Goal: Task Accomplishment & Management: Use online tool/utility

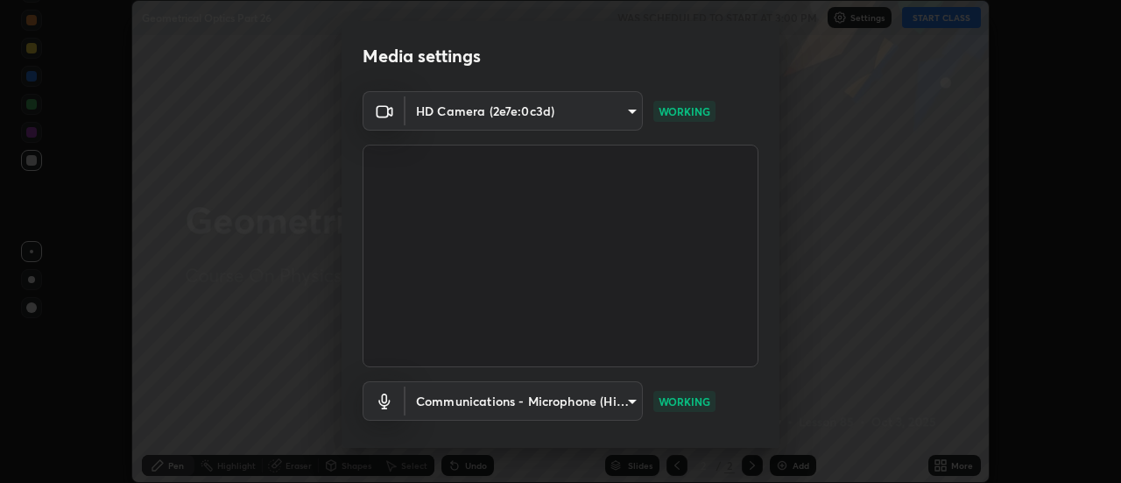
scroll to position [92, 0]
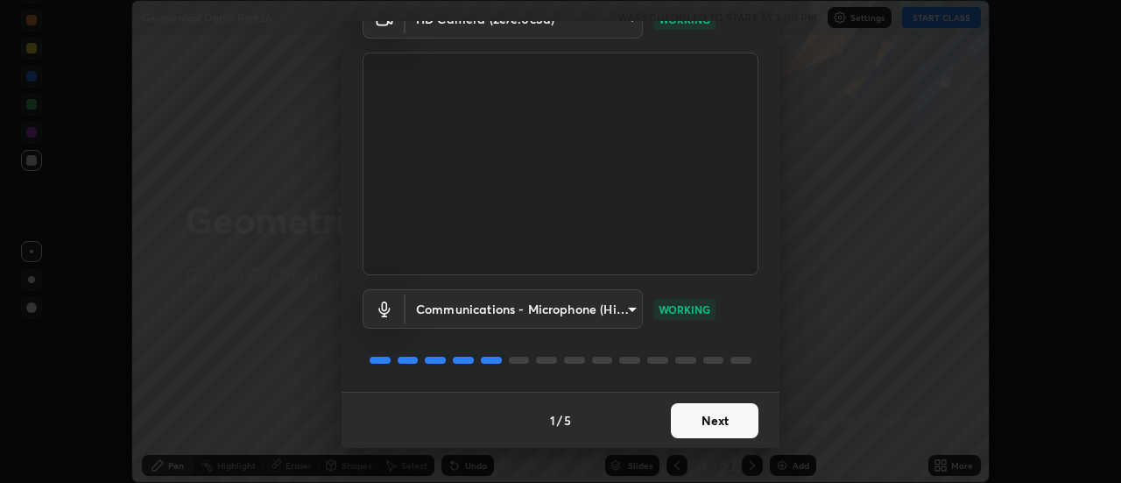
click at [703, 419] on button "Next" at bounding box center [715, 420] width 88 height 35
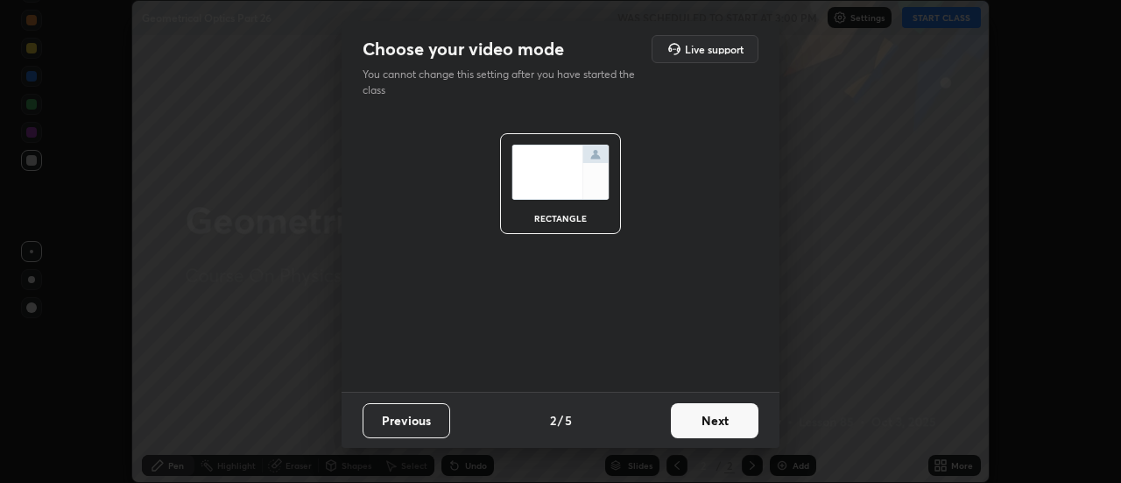
scroll to position [0, 0]
click at [703, 426] on button "Next" at bounding box center [715, 420] width 88 height 35
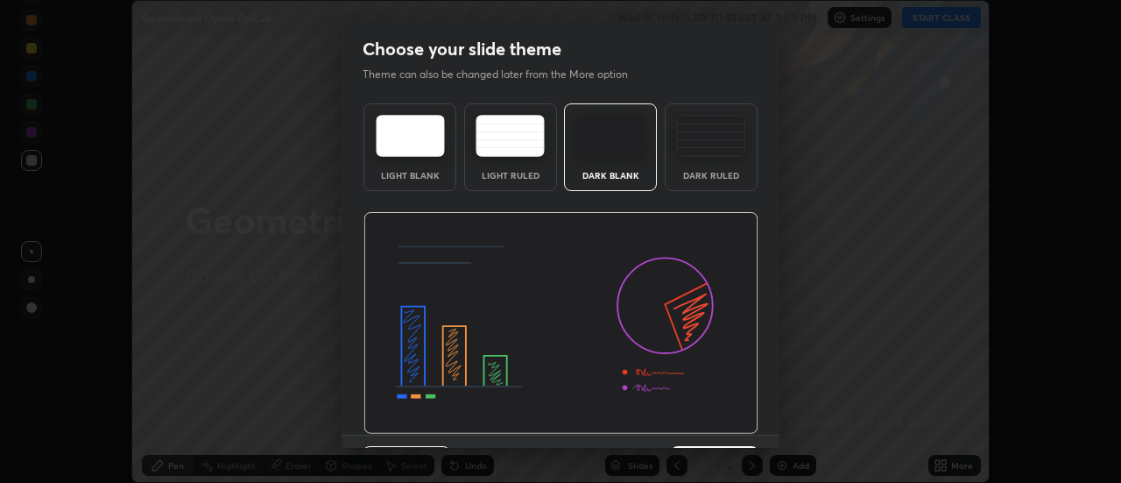
scroll to position [43, 0]
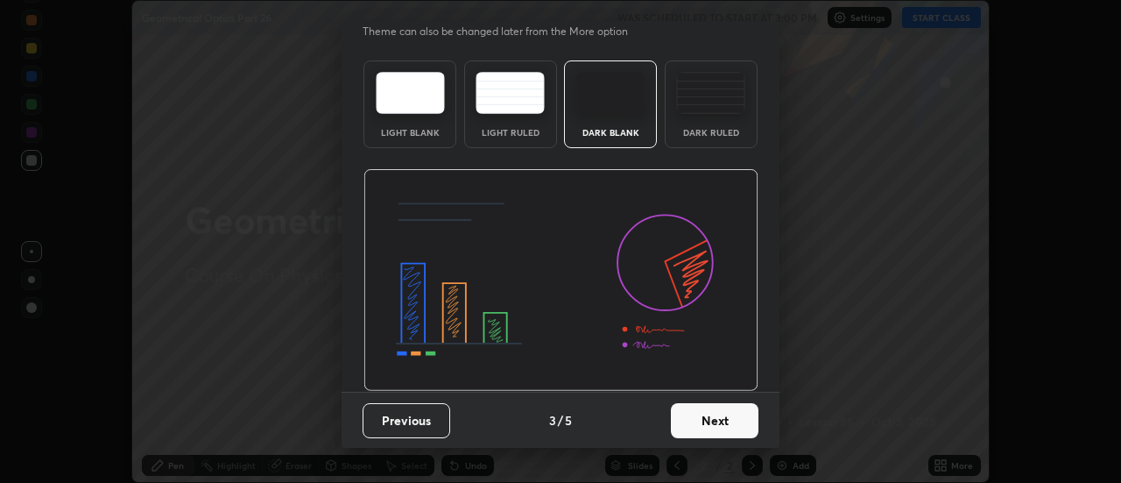
click at [693, 418] on button "Next" at bounding box center [715, 420] width 88 height 35
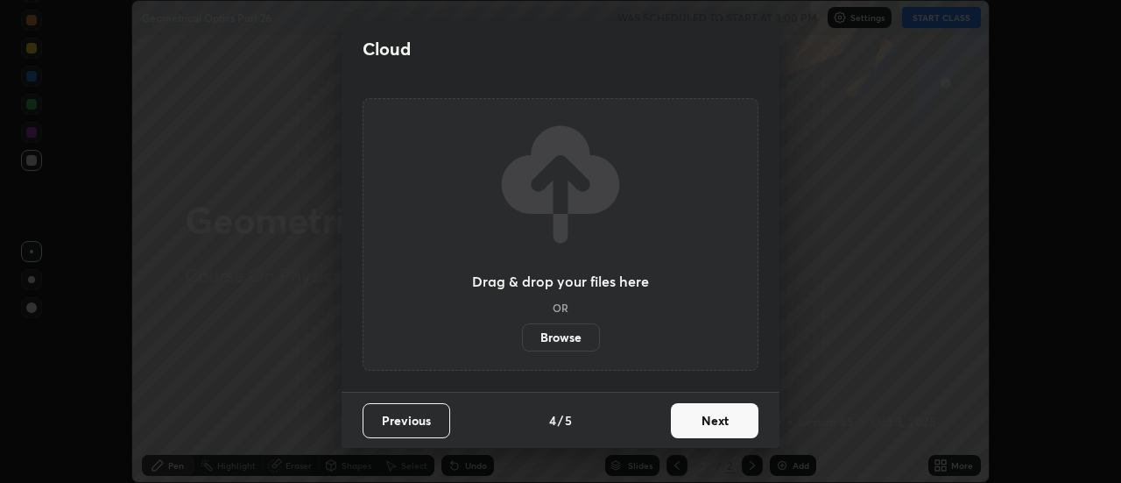
scroll to position [0, 0]
click at [696, 426] on button "Next" at bounding box center [715, 420] width 88 height 35
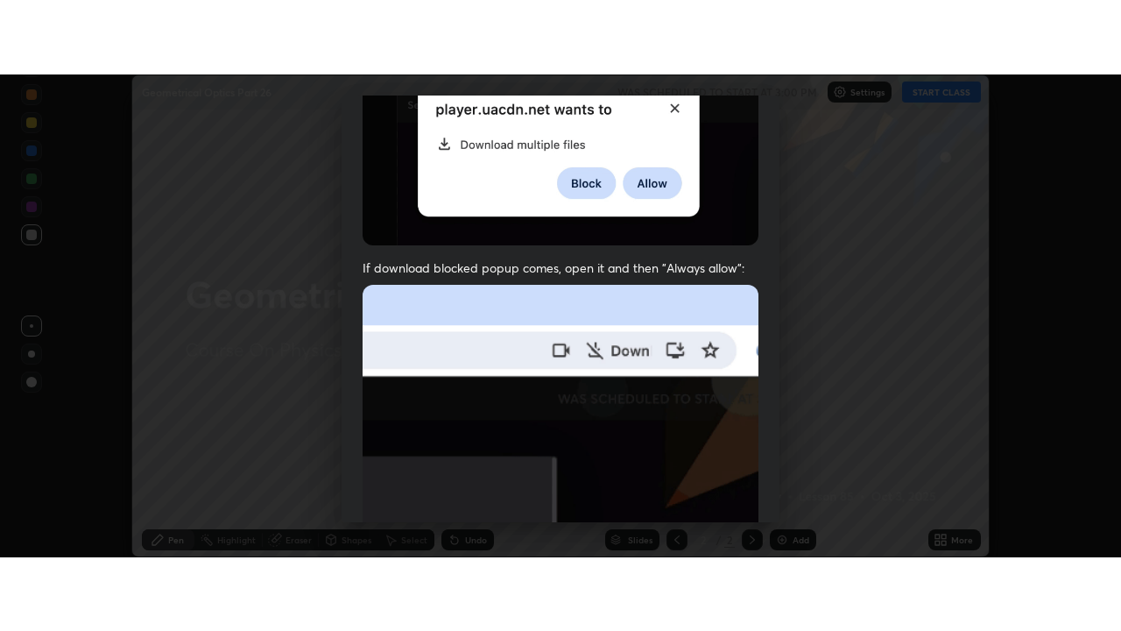
scroll to position [449, 0]
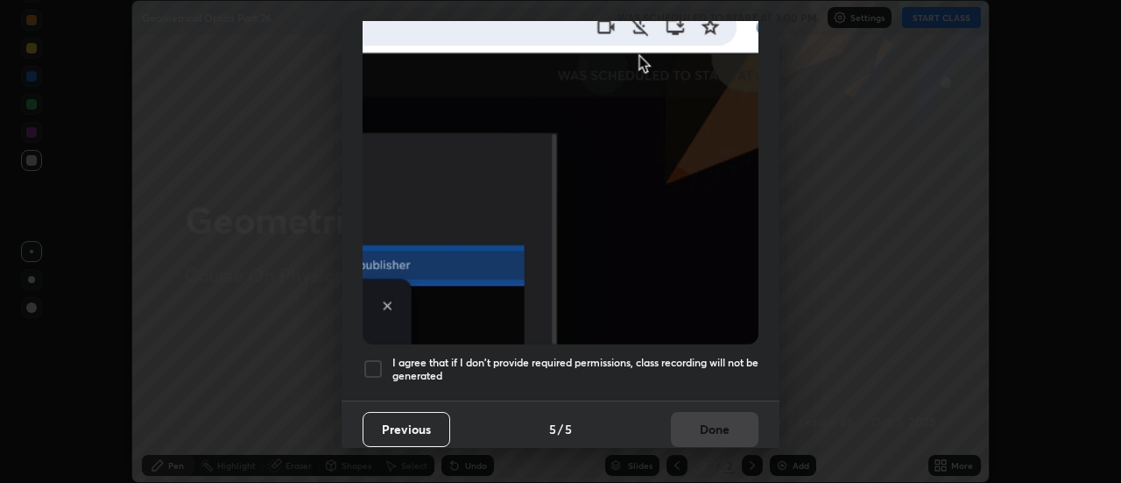
click at [533, 356] on h5 "I agree that if I don't provide required permissions, class recording will not …" at bounding box center [575, 369] width 366 height 27
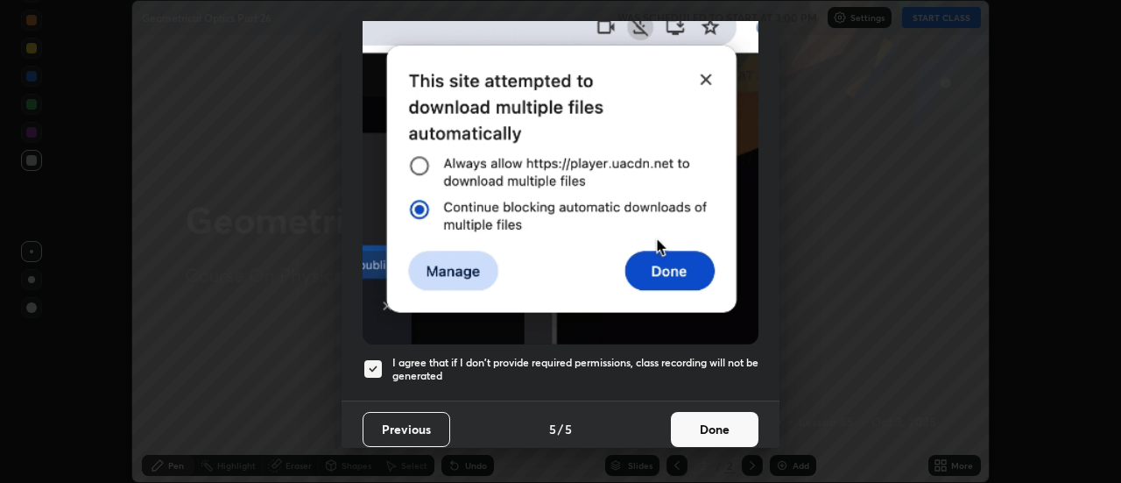
click at [704, 419] on button "Done" at bounding box center [715, 429] width 88 height 35
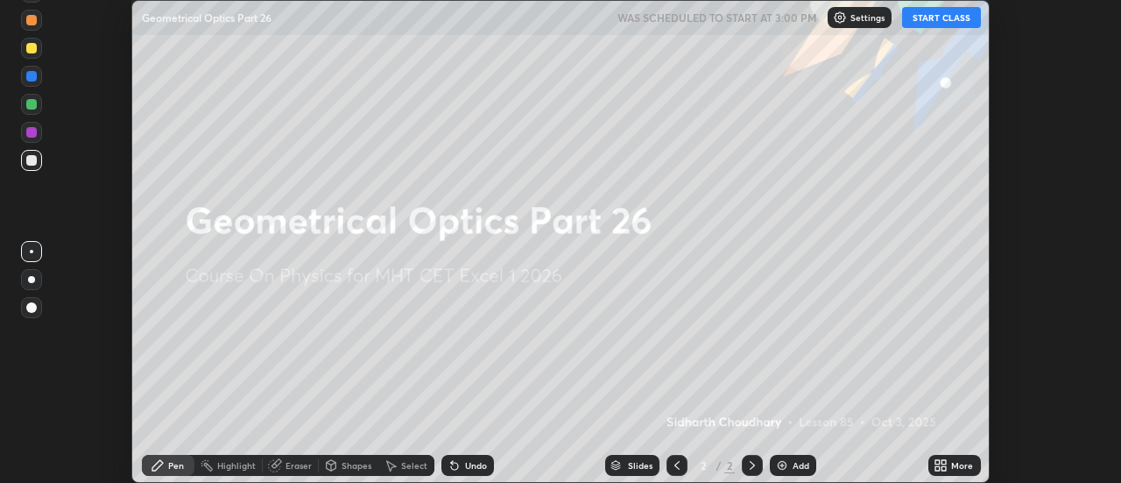
click at [921, 23] on button "START CLASS" at bounding box center [941, 17] width 79 height 21
click at [944, 468] on icon at bounding box center [944, 468] width 4 height 4
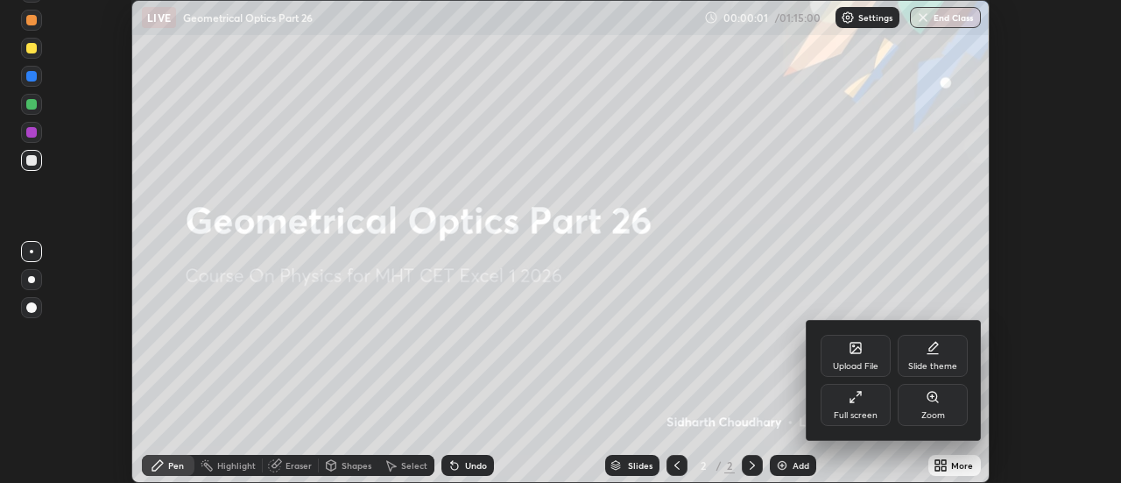
click at [858, 418] on div "Full screen" at bounding box center [856, 415] width 44 height 9
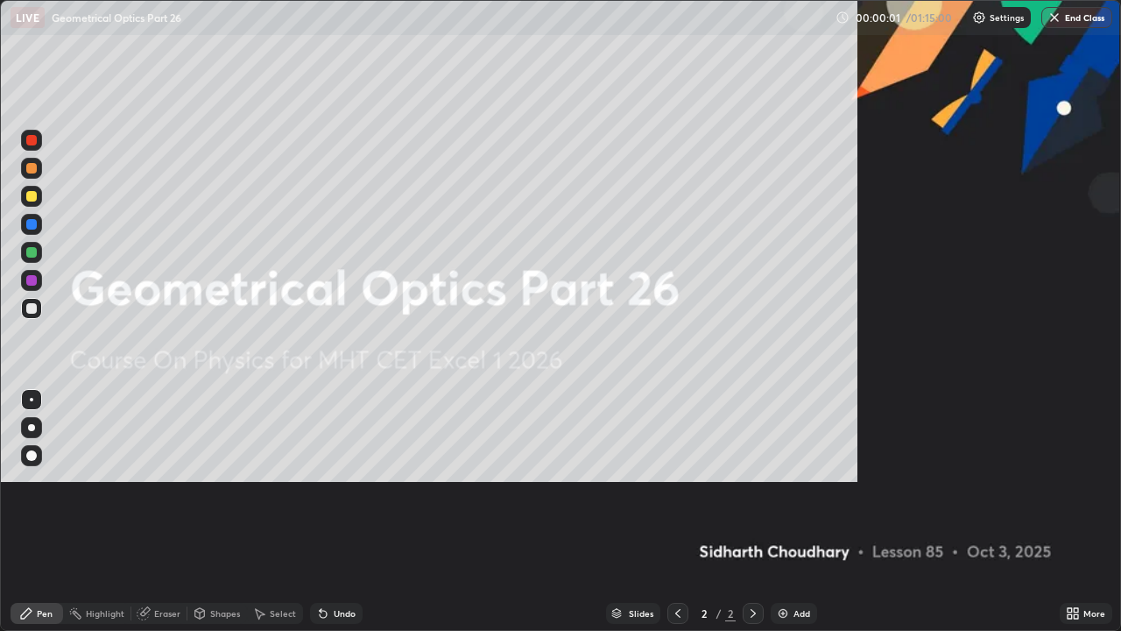
scroll to position [631, 1121]
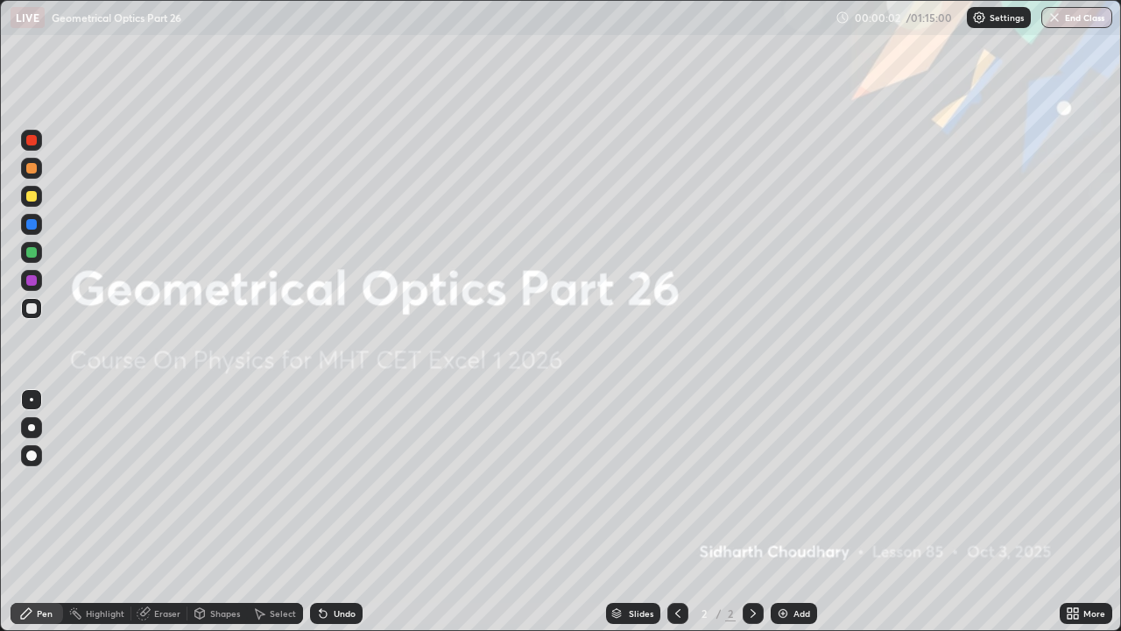
click at [798, 482] on div "Add" at bounding box center [801, 613] width 17 height 9
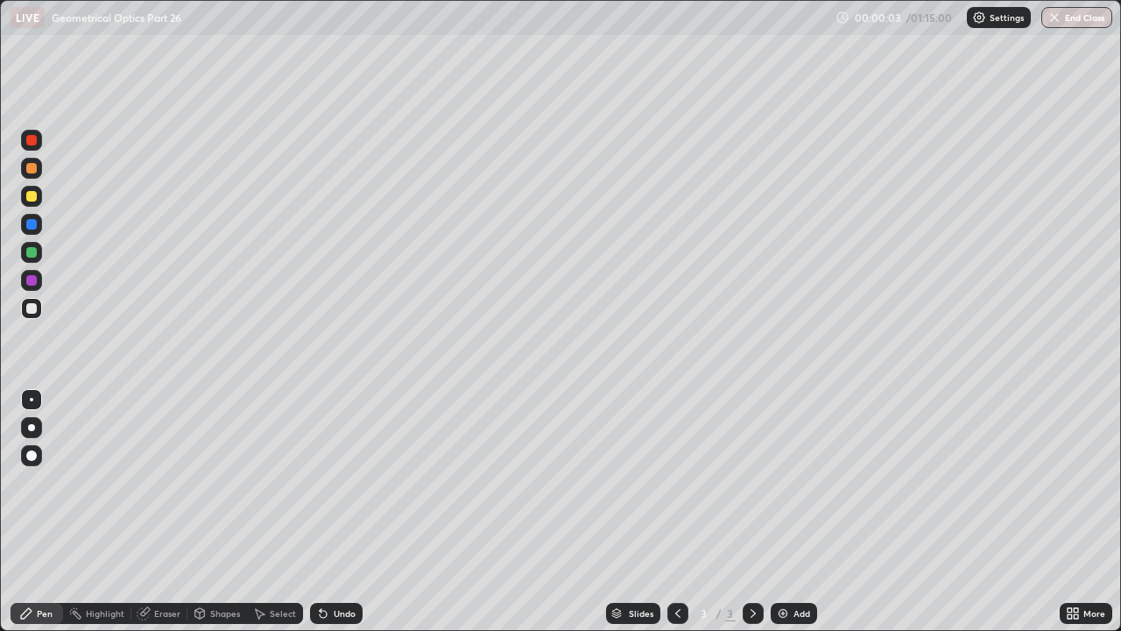
click at [32, 427] on div at bounding box center [31, 427] width 7 height 7
click at [32, 311] on div at bounding box center [31, 308] width 11 height 11
click at [29, 175] on div at bounding box center [31, 168] width 21 height 21
click at [32, 197] on div at bounding box center [31, 196] width 11 height 11
click at [348, 482] on div "Undo" at bounding box center [345, 613] width 22 height 9
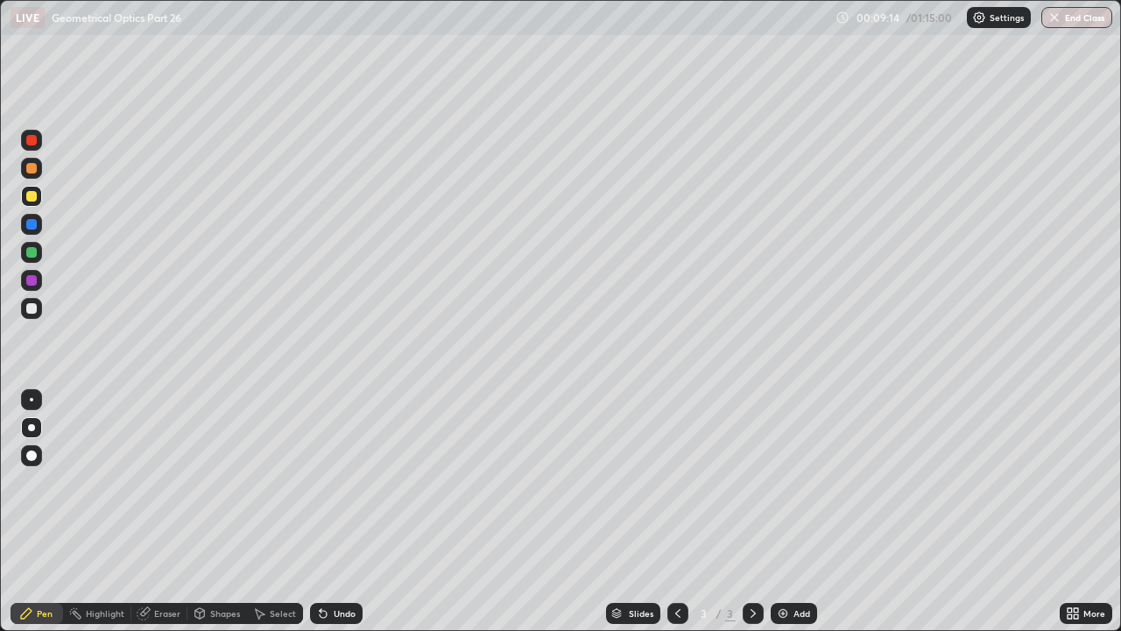
click at [784, 482] on img at bounding box center [783, 613] width 14 height 14
click at [28, 429] on div at bounding box center [31, 427] width 21 height 21
click at [32, 199] on div at bounding box center [31, 196] width 11 height 11
click at [32, 304] on div at bounding box center [31, 308] width 11 height 11
click at [341, 482] on div "Undo" at bounding box center [345, 613] width 22 height 9
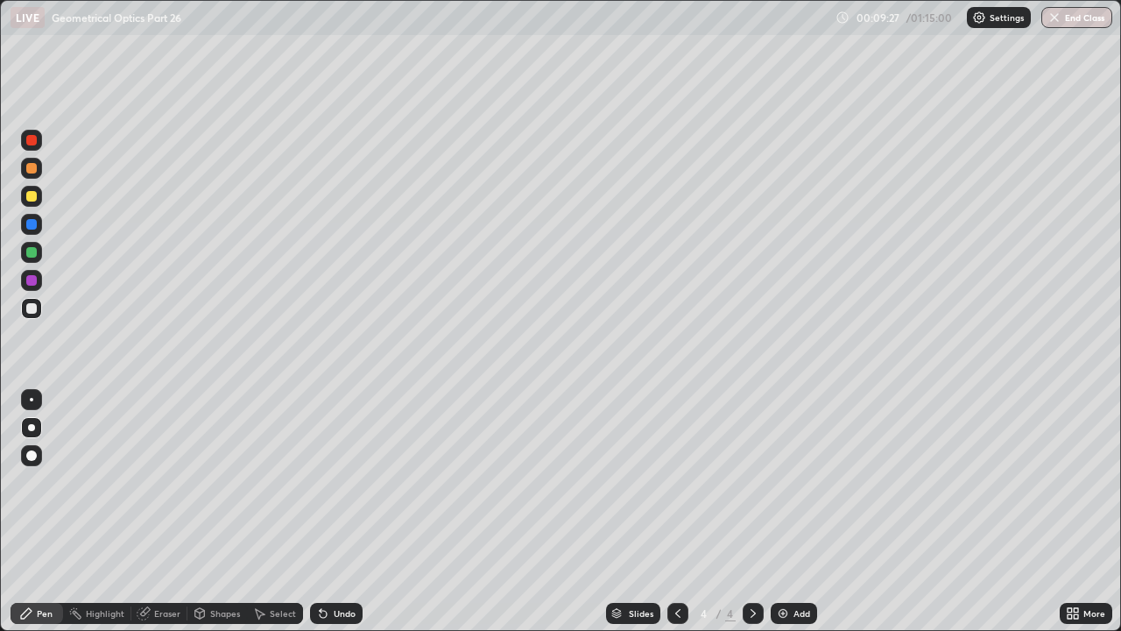
click at [337, 482] on div "Undo" at bounding box center [345, 613] width 22 height 9
click at [333, 482] on div "Undo" at bounding box center [336, 613] width 53 height 21
click at [334, 482] on div "Undo" at bounding box center [336, 613] width 53 height 21
click at [337, 482] on div "Undo" at bounding box center [336, 613] width 53 height 21
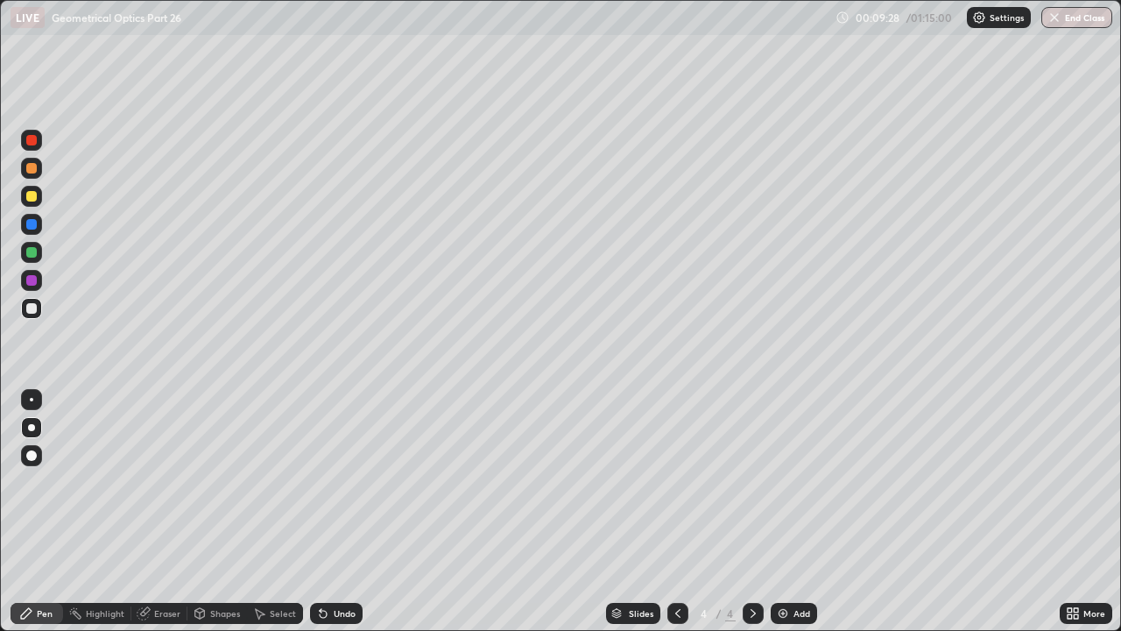
click at [338, 482] on div "Undo" at bounding box center [336, 613] width 53 height 21
click at [337, 482] on div "Undo" at bounding box center [336, 613] width 53 height 21
click at [33, 197] on div at bounding box center [31, 196] width 11 height 11
click at [30, 197] on div at bounding box center [31, 196] width 11 height 11
click at [30, 308] on div at bounding box center [31, 308] width 11 height 11
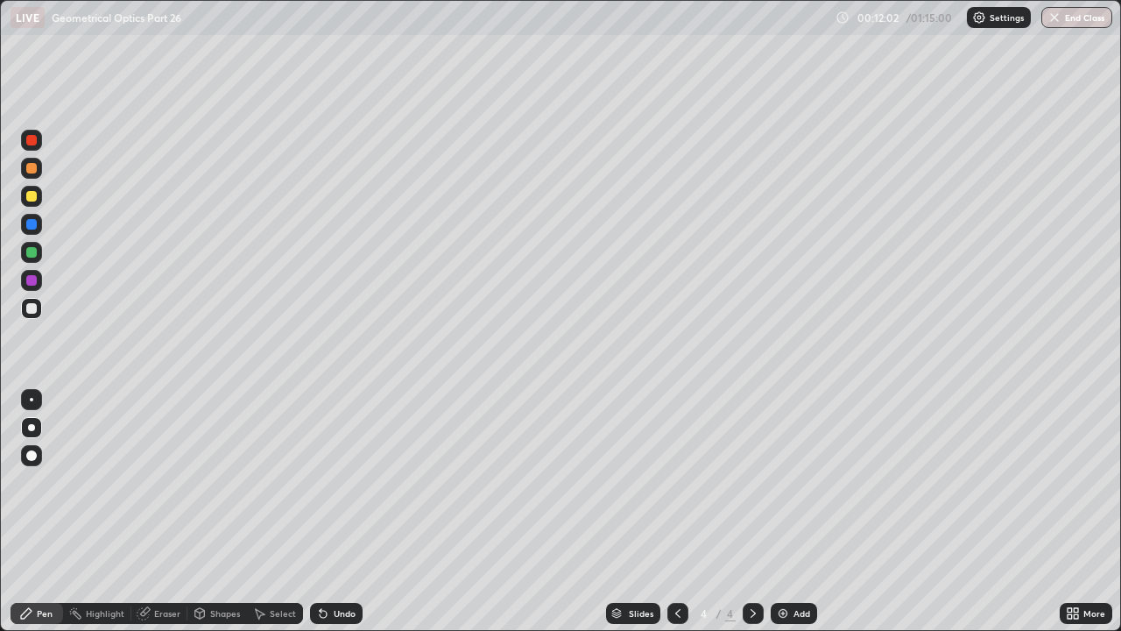
click at [32, 168] on div at bounding box center [31, 168] width 11 height 11
click at [35, 307] on div at bounding box center [31, 308] width 11 height 11
click at [32, 195] on div at bounding box center [31, 196] width 11 height 11
click at [29, 166] on div at bounding box center [31, 168] width 11 height 11
click at [346, 482] on div "Undo" at bounding box center [336, 613] width 53 height 21
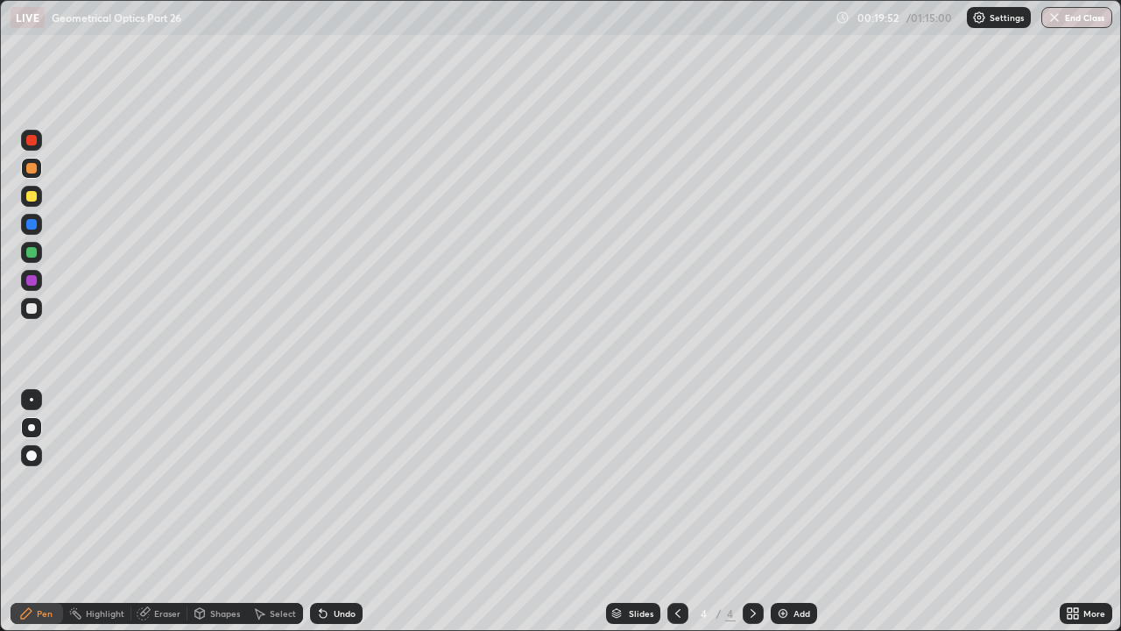
click at [348, 482] on div "Undo" at bounding box center [336, 613] width 53 height 21
click at [32, 225] on div at bounding box center [31, 224] width 11 height 11
click at [786, 482] on div "Add" at bounding box center [794, 613] width 46 height 21
click at [32, 308] on div at bounding box center [31, 308] width 11 height 11
click at [32, 195] on div at bounding box center [31, 196] width 11 height 11
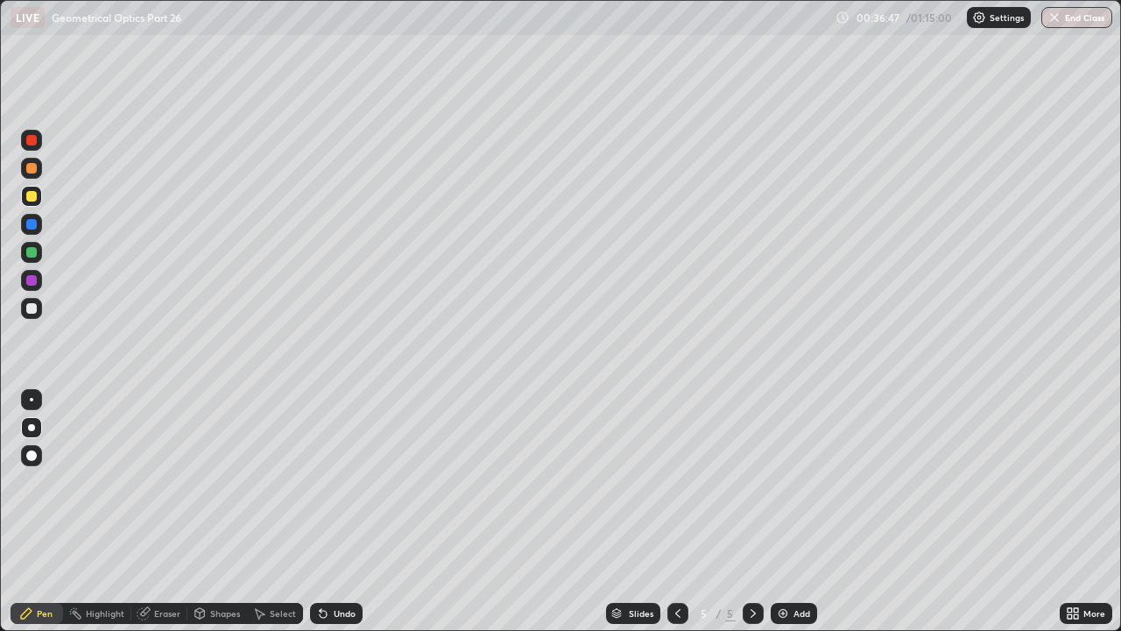
click at [676, 482] on icon at bounding box center [678, 613] width 14 height 14
click at [752, 482] on icon at bounding box center [753, 613] width 14 height 14
click at [806, 482] on div "Add" at bounding box center [801, 613] width 17 height 9
click at [32, 311] on div at bounding box center [31, 308] width 11 height 11
click at [30, 199] on div at bounding box center [31, 196] width 11 height 11
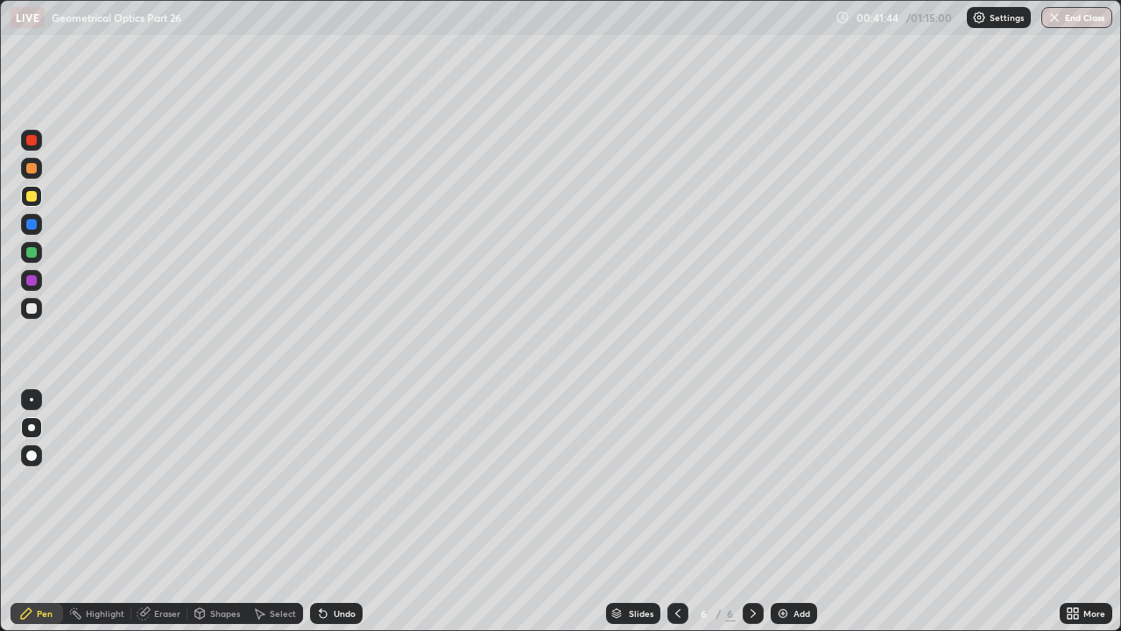
click at [33, 223] on div at bounding box center [31, 224] width 11 height 11
click at [29, 308] on div at bounding box center [31, 308] width 11 height 11
click at [793, 482] on div "Add" at bounding box center [794, 613] width 46 height 21
click at [35, 307] on div at bounding box center [31, 308] width 11 height 11
click at [35, 197] on div at bounding box center [31, 196] width 11 height 11
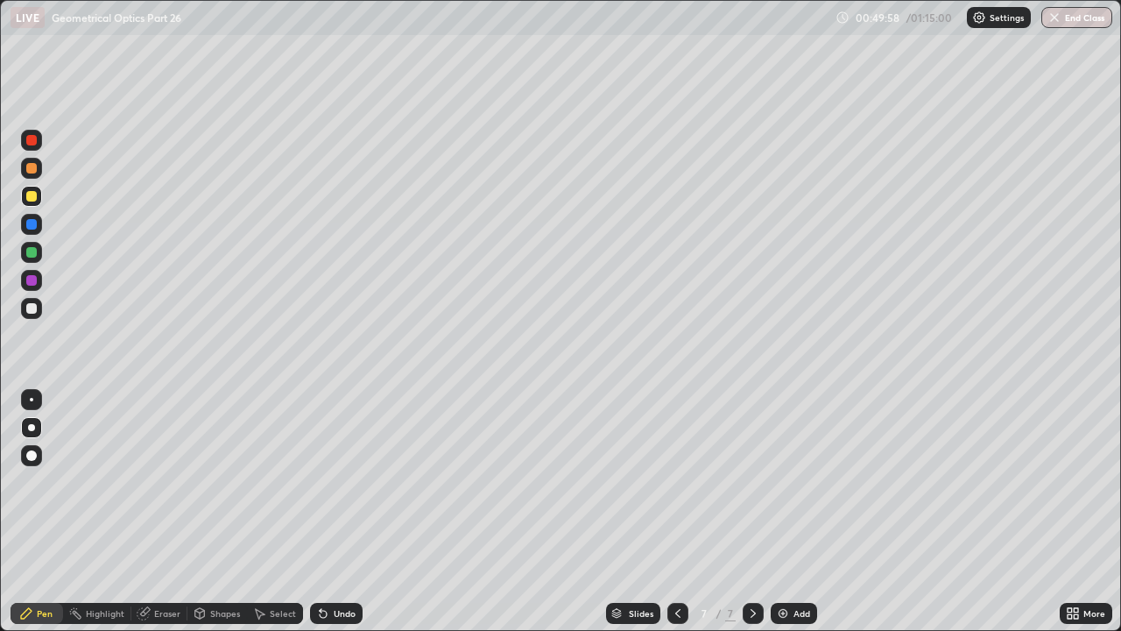
click at [29, 307] on div at bounding box center [31, 308] width 11 height 11
click at [30, 197] on div at bounding box center [31, 196] width 11 height 11
click at [29, 173] on div at bounding box center [31, 168] width 11 height 11
click at [33, 307] on div at bounding box center [31, 308] width 11 height 11
click at [32, 171] on div at bounding box center [31, 168] width 11 height 11
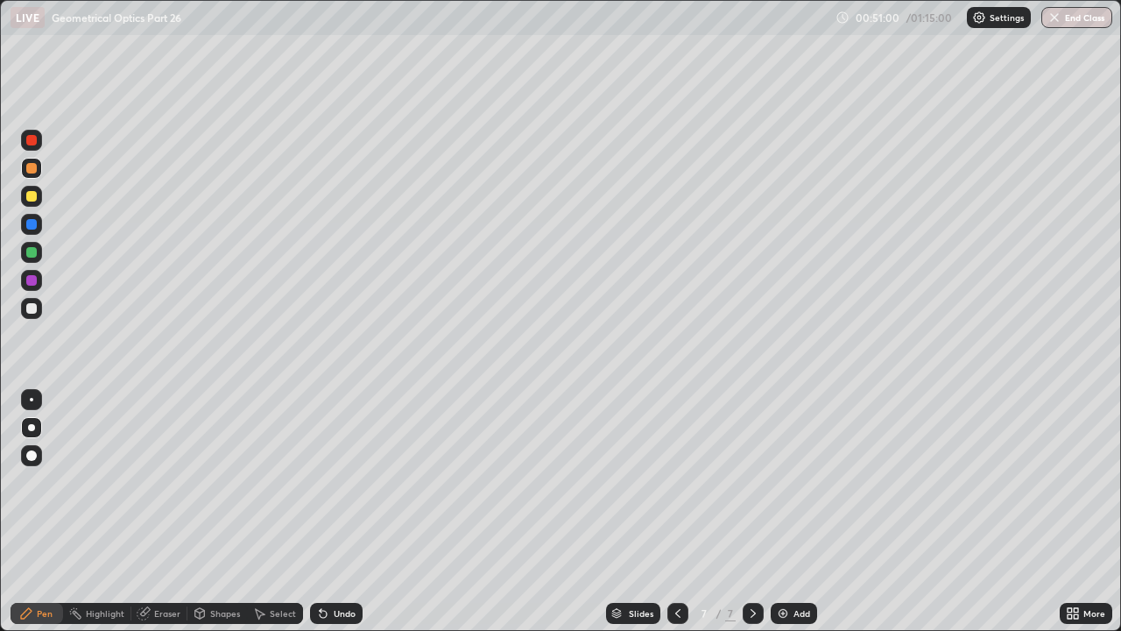
click at [32, 195] on div at bounding box center [31, 196] width 11 height 11
click at [28, 166] on div at bounding box center [31, 168] width 11 height 11
click at [34, 250] on div at bounding box center [31, 252] width 11 height 11
click at [30, 170] on div at bounding box center [31, 168] width 11 height 11
click at [31, 252] on div at bounding box center [31, 252] width 11 height 11
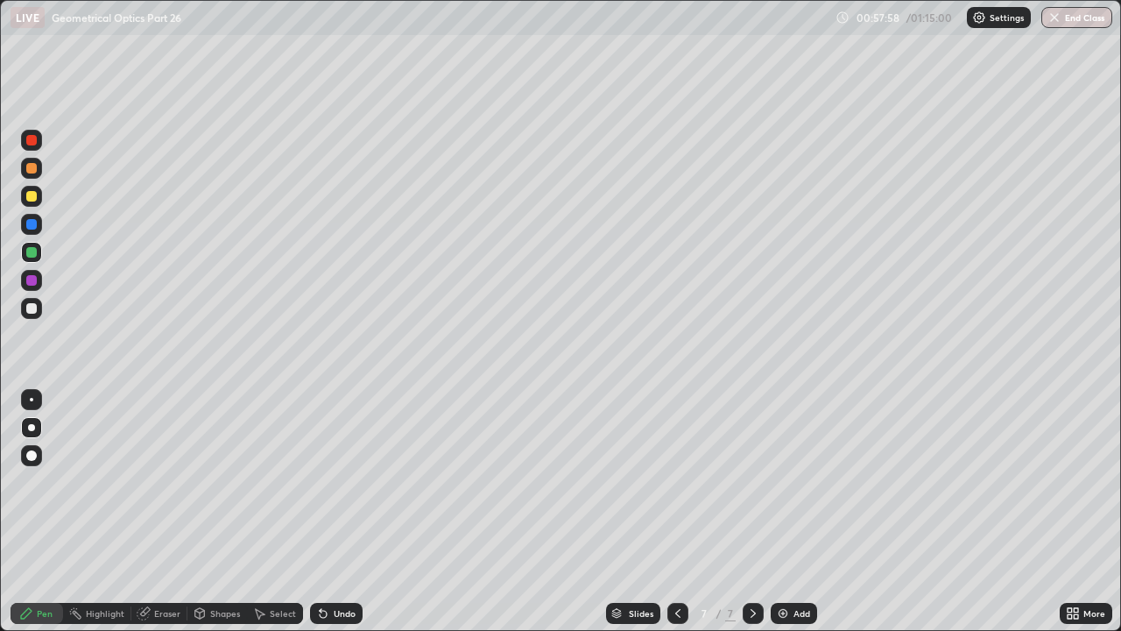
click at [786, 482] on div "Add" at bounding box center [794, 613] width 46 height 21
click at [35, 307] on div at bounding box center [31, 308] width 11 height 11
click at [348, 482] on div "Undo" at bounding box center [345, 613] width 22 height 9
click at [32, 194] on div at bounding box center [31, 196] width 11 height 11
click at [338, 482] on div "Undo" at bounding box center [345, 613] width 22 height 9
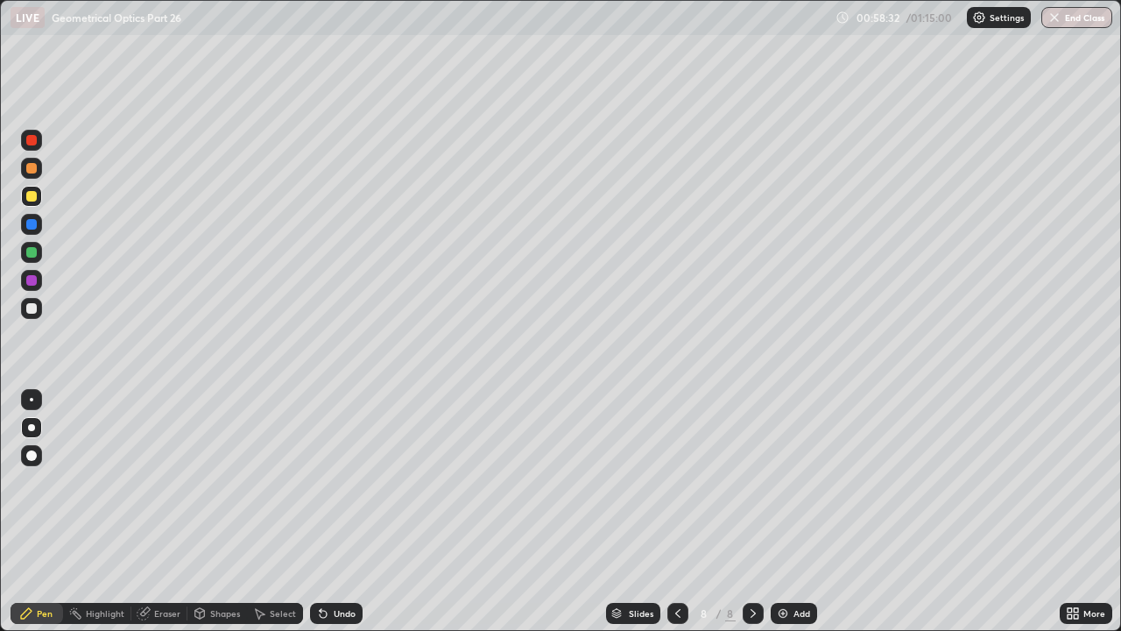
click at [328, 482] on div "Undo" at bounding box center [336, 613] width 53 height 21
click at [33, 308] on div at bounding box center [31, 308] width 11 height 11
click at [32, 198] on div at bounding box center [31, 196] width 11 height 11
click at [895, 482] on div "Slides 8 / 8 Add" at bounding box center [711, 613] width 697 height 35
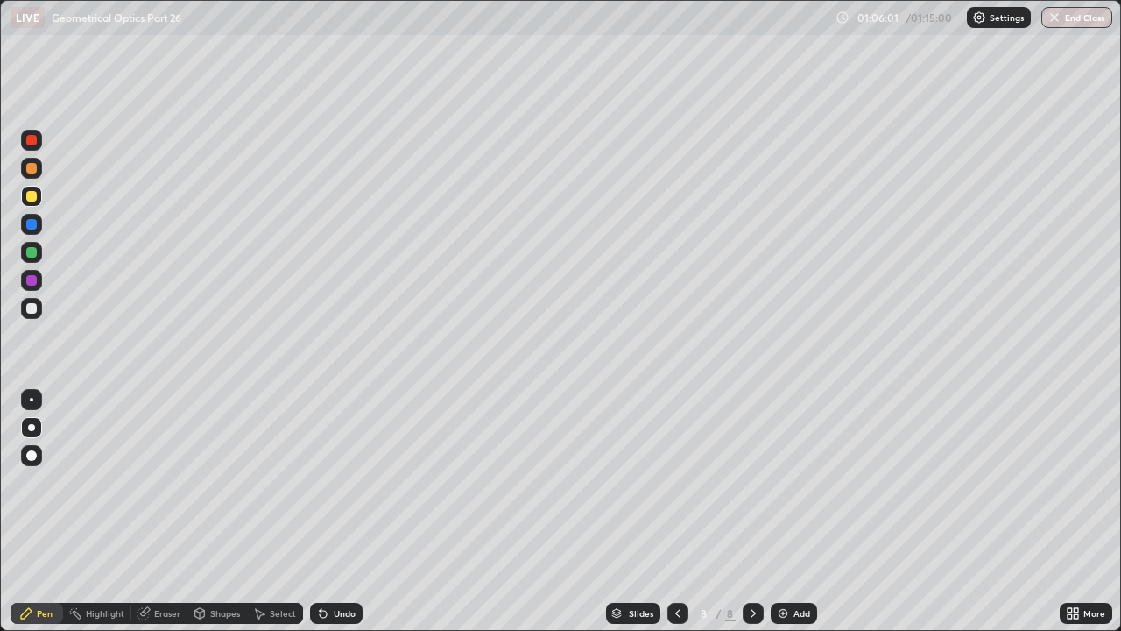
click at [792, 482] on div "Add" at bounding box center [794, 613] width 46 height 21
click at [35, 311] on div at bounding box center [31, 308] width 11 height 11
click at [29, 425] on div at bounding box center [31, 427] width 7 height 7
click at [214, 482] on div "Shapes" at bounding box center [217, 613] width 60 height 21
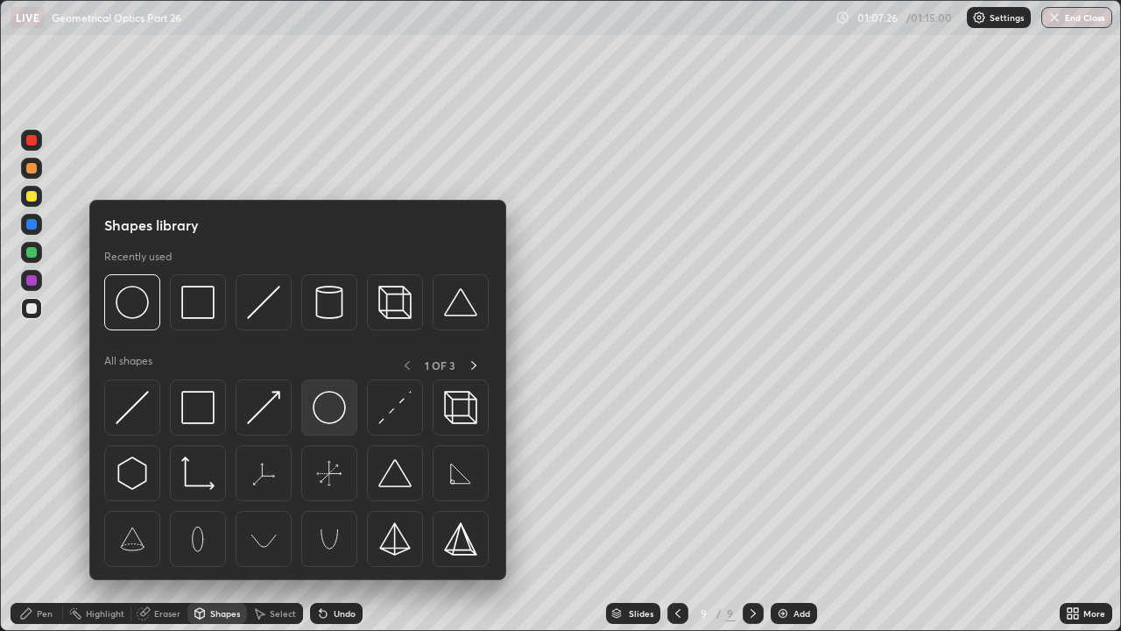
click at [336, 411] on img at bounding box center [329, 407] width 33 height 33
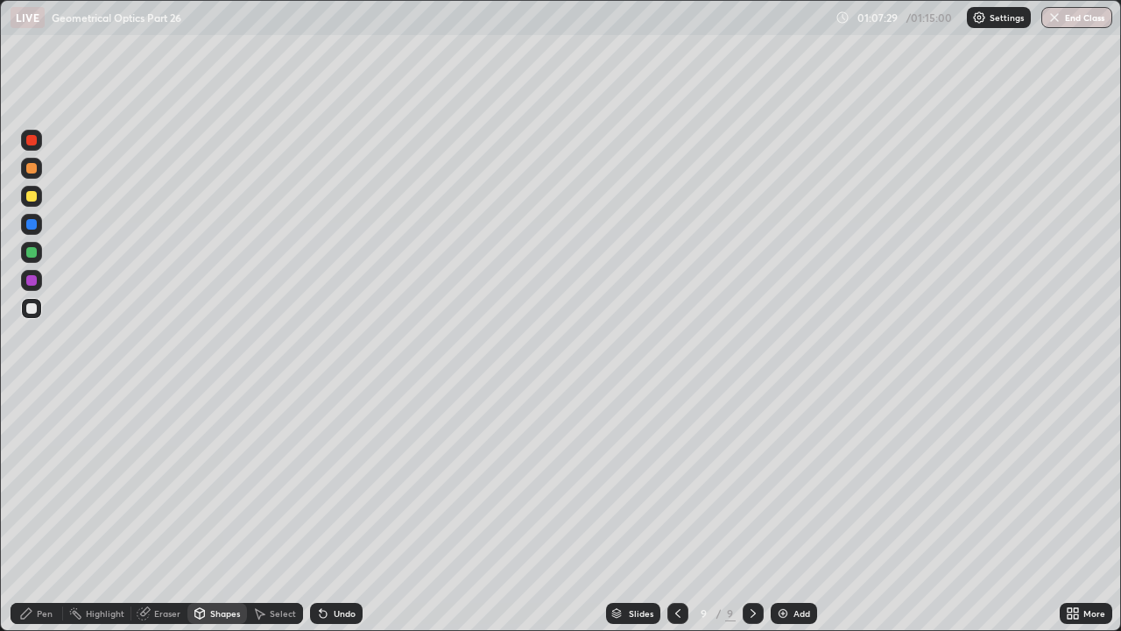
click at [46, 482] on div "Pen" at bounding box center [37, 613] width 53 height 21
click at [158, 482] on div "Eraser" at bounding box center [167, 613] width 26 height 9
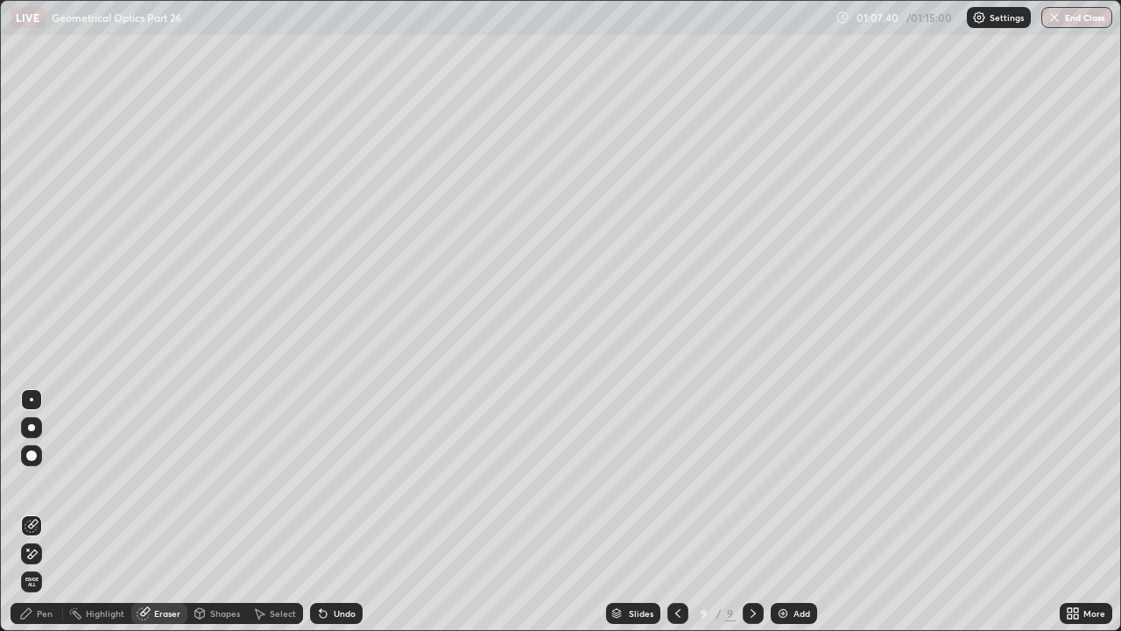
click at [212, 482] on div "Shapes" at bounding box center [225, 613] width 30 height 9
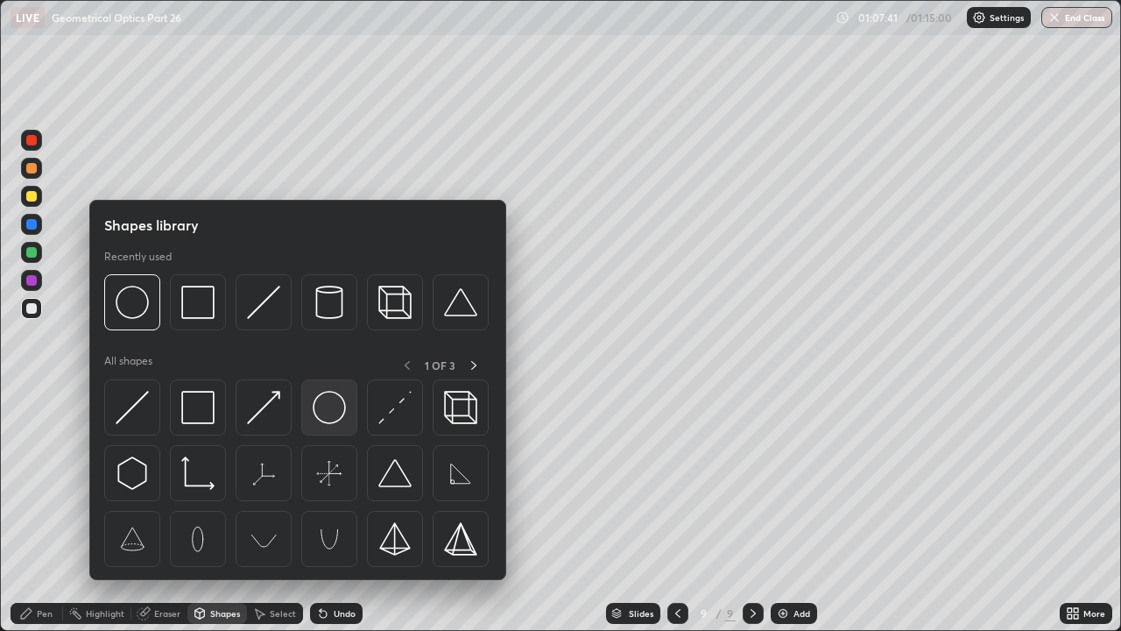
click at [328, 405] on img at bounding box center [329, 407] width 33 height 33
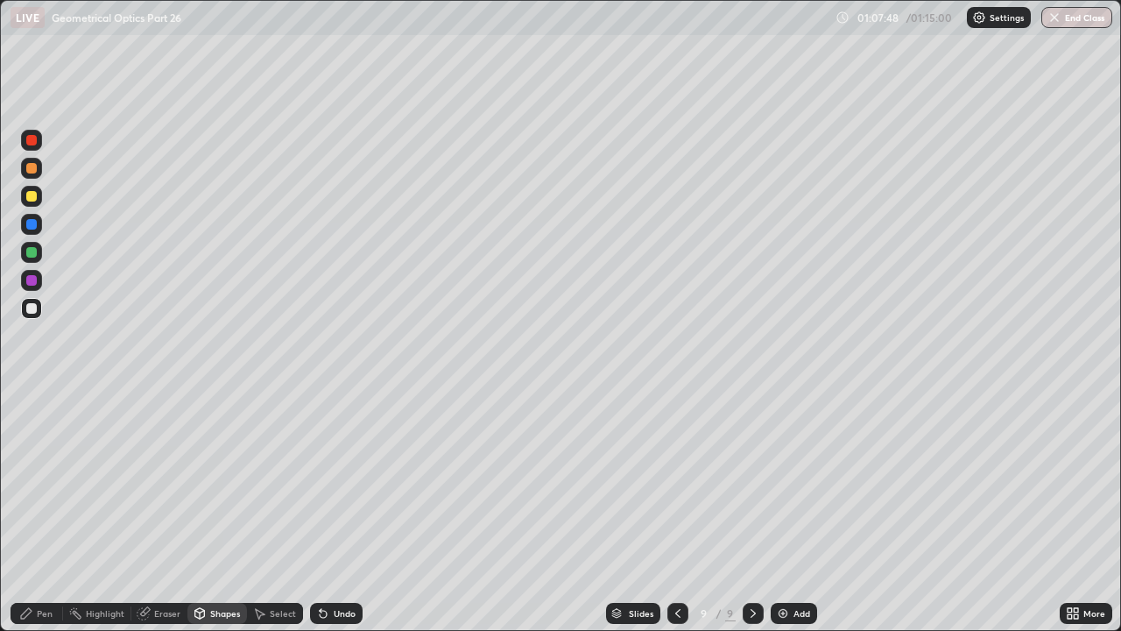
click at [34, 482] on div "Pen" at bounding box center [37, 613] width 53 height 21
click at [32, 168] on div at bounding box center [31, 168] width 11 height 11
click at [31, 308] on div at bounding box center [31, 308] width 11 height 11
click at [33, 192] on div at bounding box center [31, 196] width 11 height 11
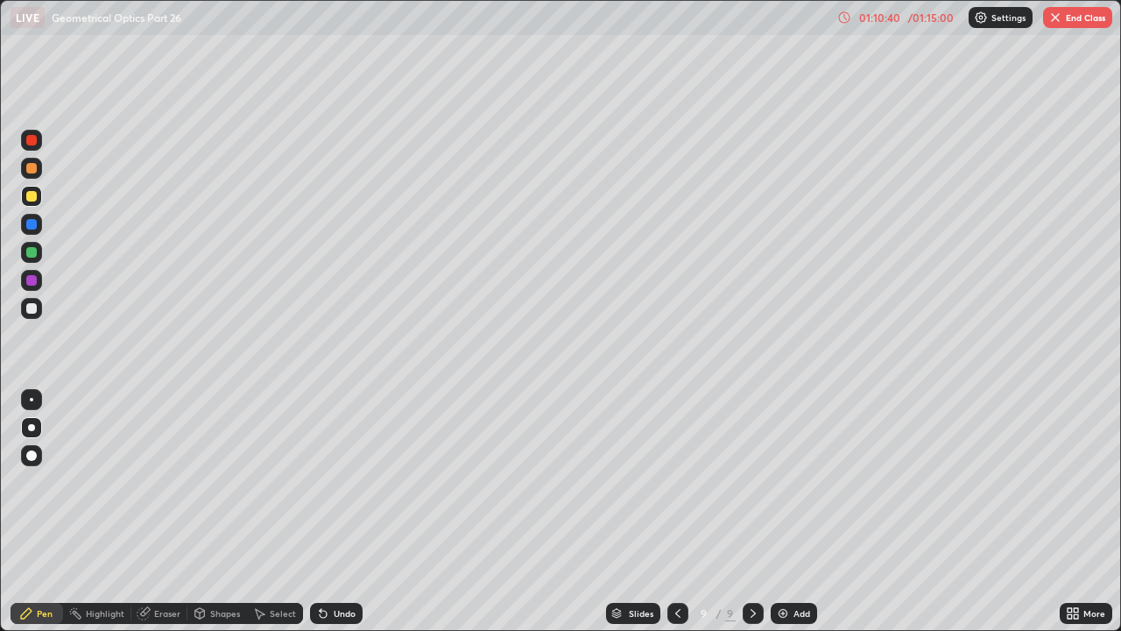
click at [31, 201] on div at bounding box center [31, 196] width 11 height 11
click at [32, 200] on div at bounding box center [31, 196] width 11 height 11
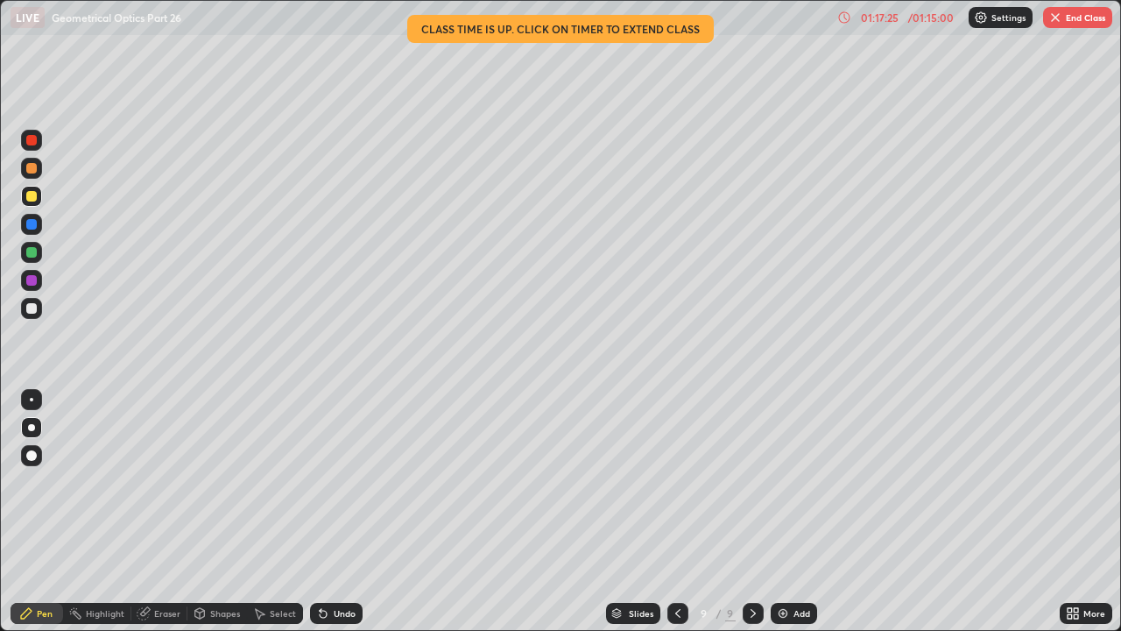
click at [30, 307] on div at bounding box center [31, 308] width 11 height 11
click at [784, 482] on img at bounding box center [783, 613] width 14 height 14
click at [31, 306] on div at bounding box center [31, 308] width 11 height 11
click at [172, 482] on div "Eraser" at bounding box center [167, 613] width 26 height 9
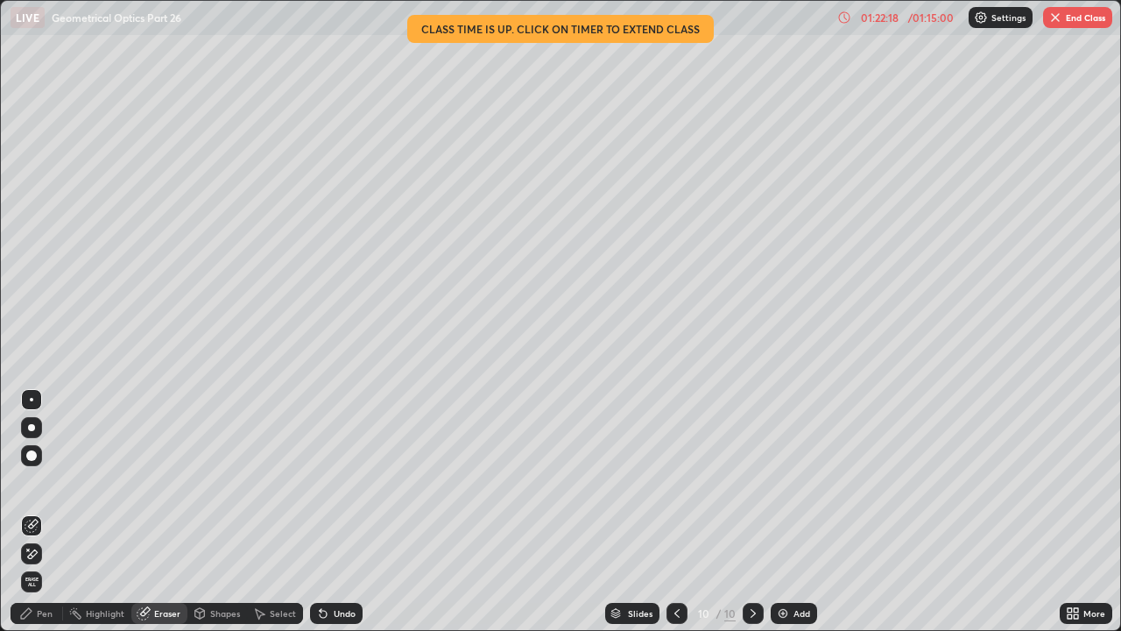
click at [43, 482] on div "Pen" at bounding box center [45, 613] width 16 height 9
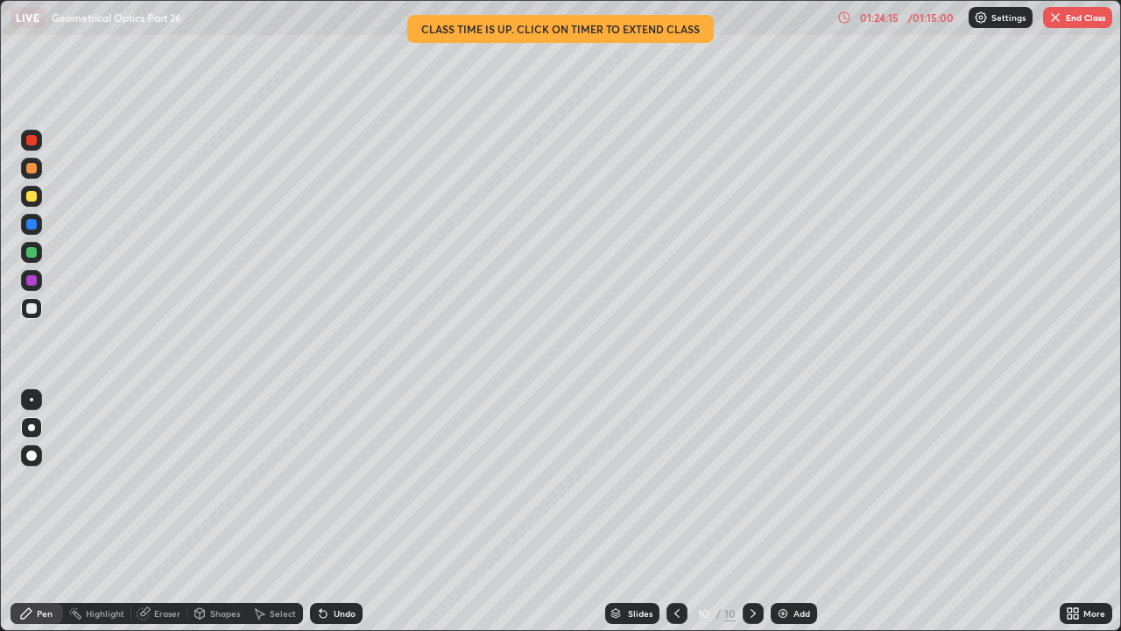
click at [32, 307] on div at bounding box center [31, 308] width 11 height 11
click at [35, 195] on div at bounding box center [31, 196] width 11 height 11
click at [1067, 20] on button "End Class" at bounding box center [1077, 17] width 69 height 21
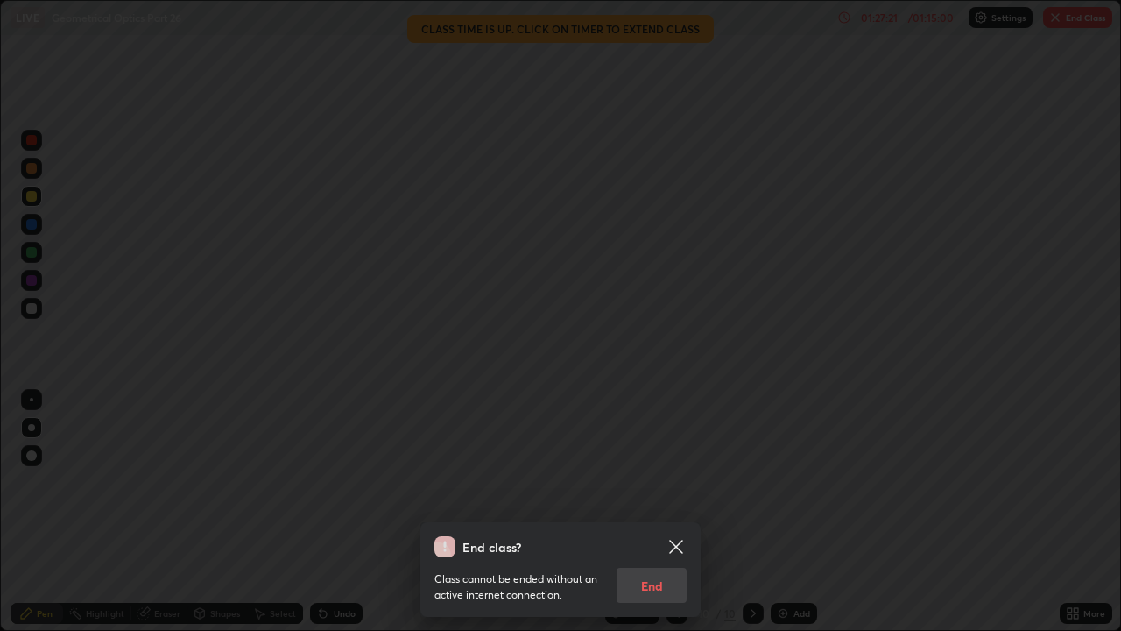
click at [667, 482] on div "Class cannot be ended without an active internet connection. End" at bounding box center [560, 580] width 252 height 46
click at [678, 482] on icon at bounding box center [675, 545] width 13 height 13
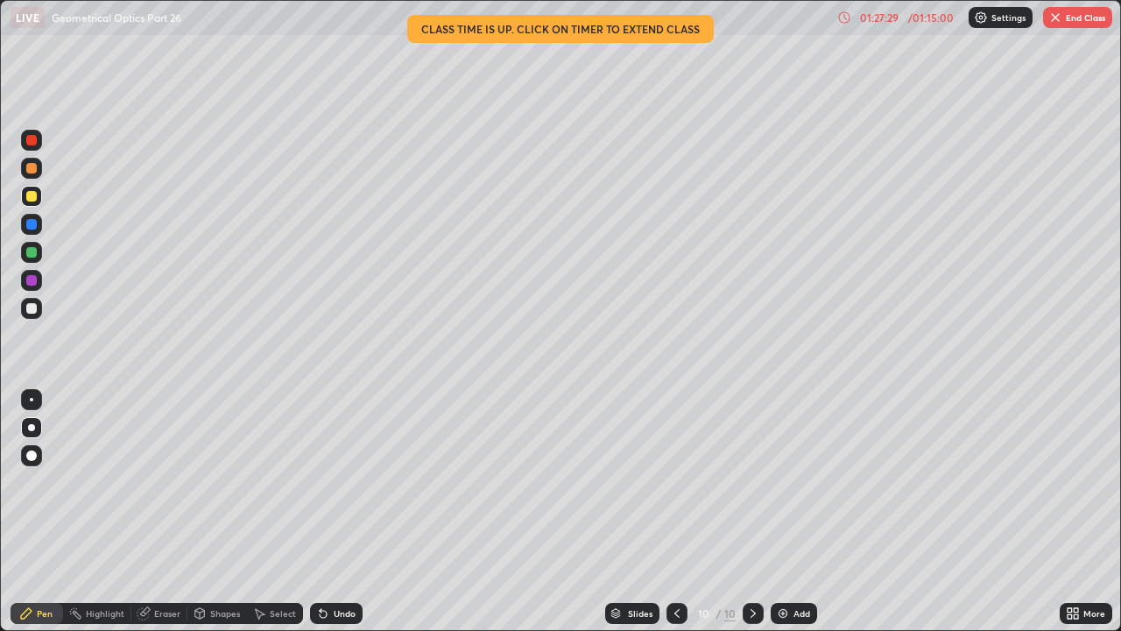
click at [1070, 17] on button "End Class" at bounding box center [1077, 17] width 69 height 21
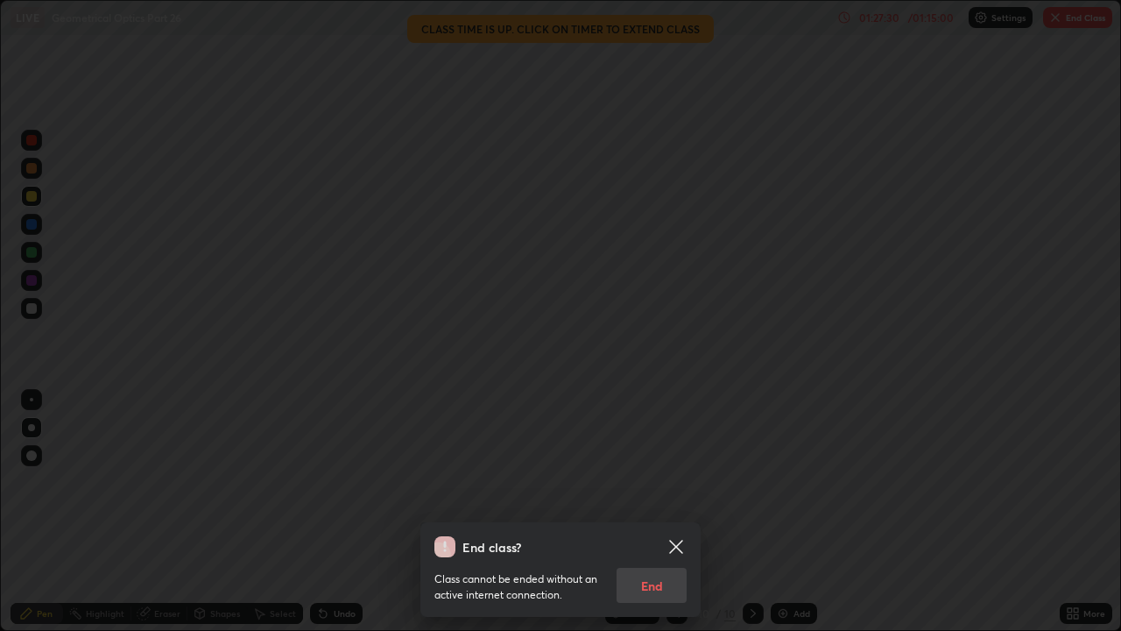
click at [655, 482] on div "Class cannot be ended without an active internet connection. End" at bounding box center [560, 580] width 252 height 46
click at [671, 482] on div "Class cannot be ended without an active internet connection. End" at bounding box center [560, 580] width 252 height 46
click at [686, 482] on icon at bounding box center [676, 546] width 21 height 21
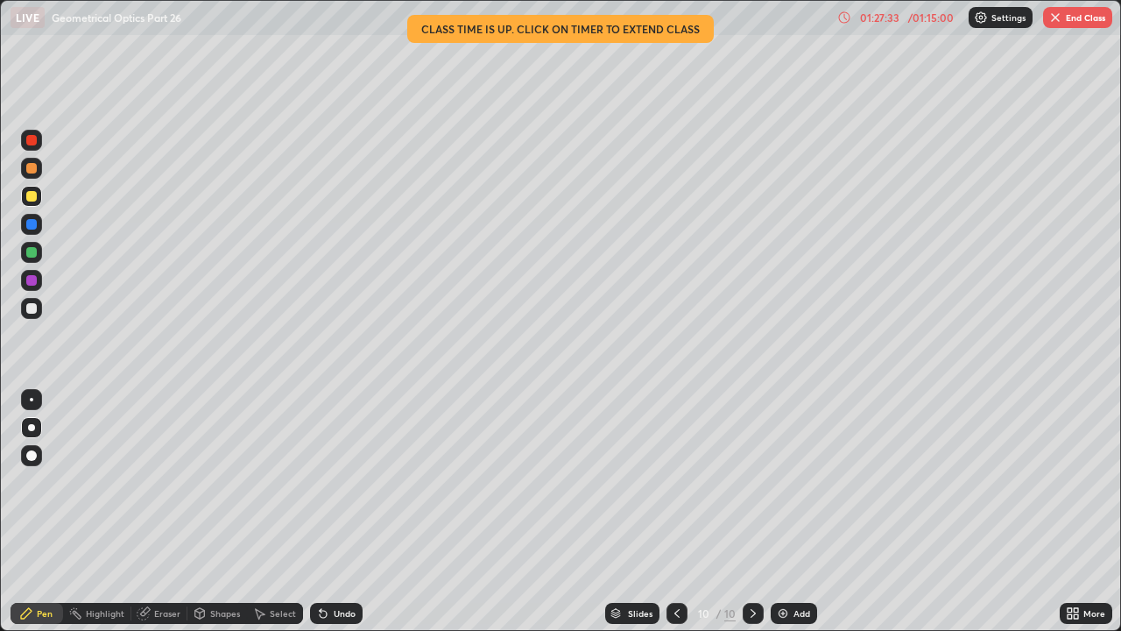
click at [920, 21] on div "/ 01:15:00" at bounding box center [931, 17] width 54 height 11
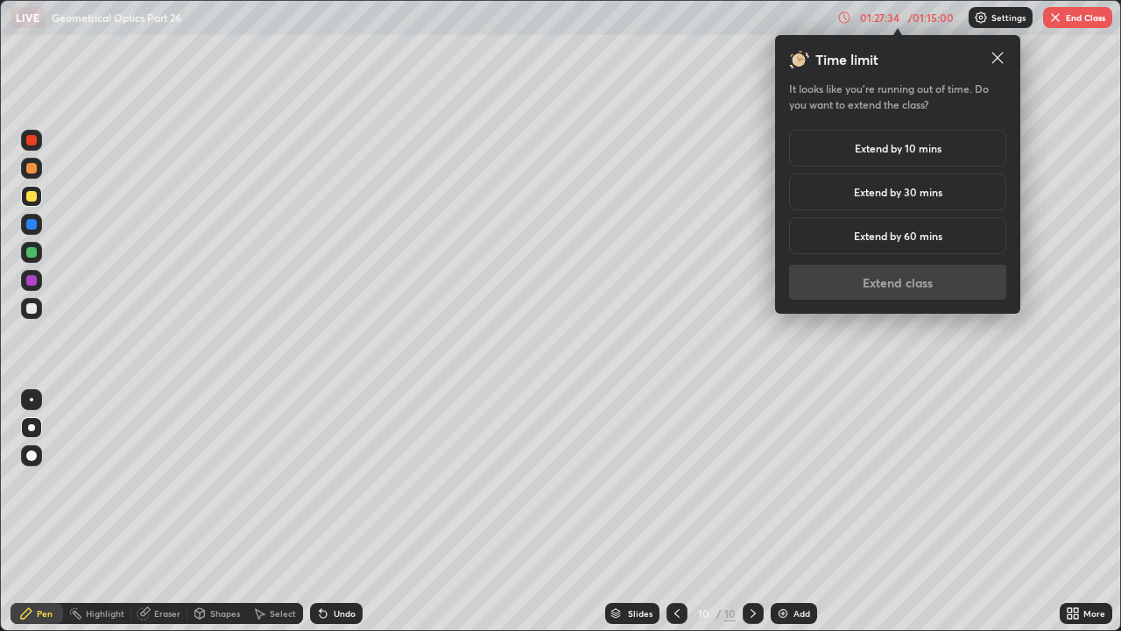
click at [922, 142] on h5 "Extend by 10 mins" at bounding box center [898, 148] width 87 height 16
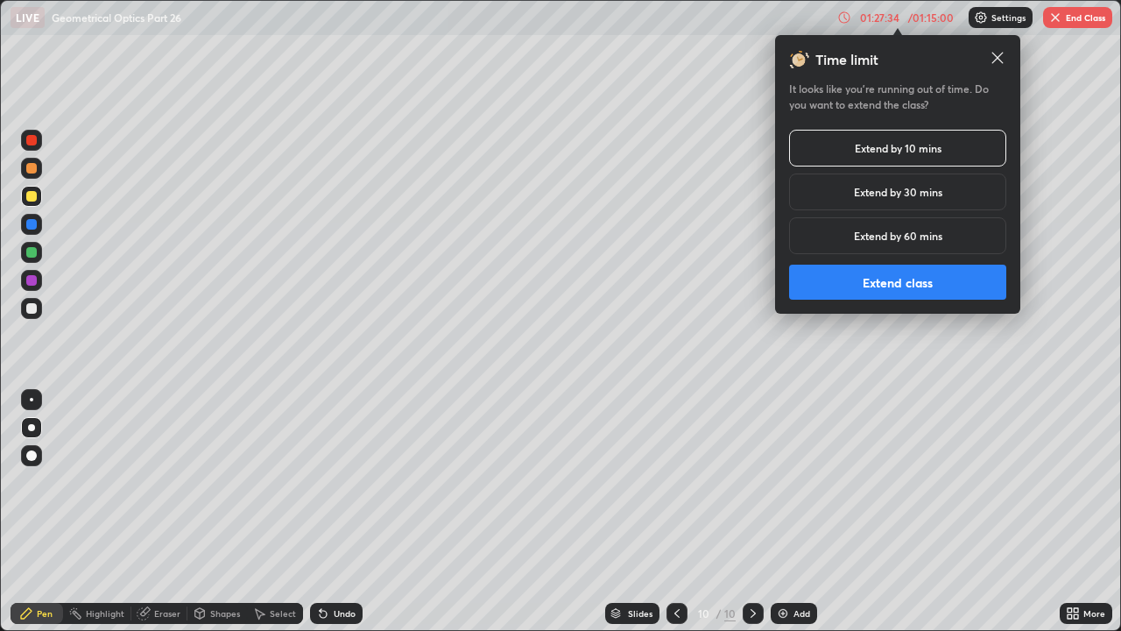
click at [920, 280] on button "Extend class" at bounding box center [897, 281] width 217 height 35
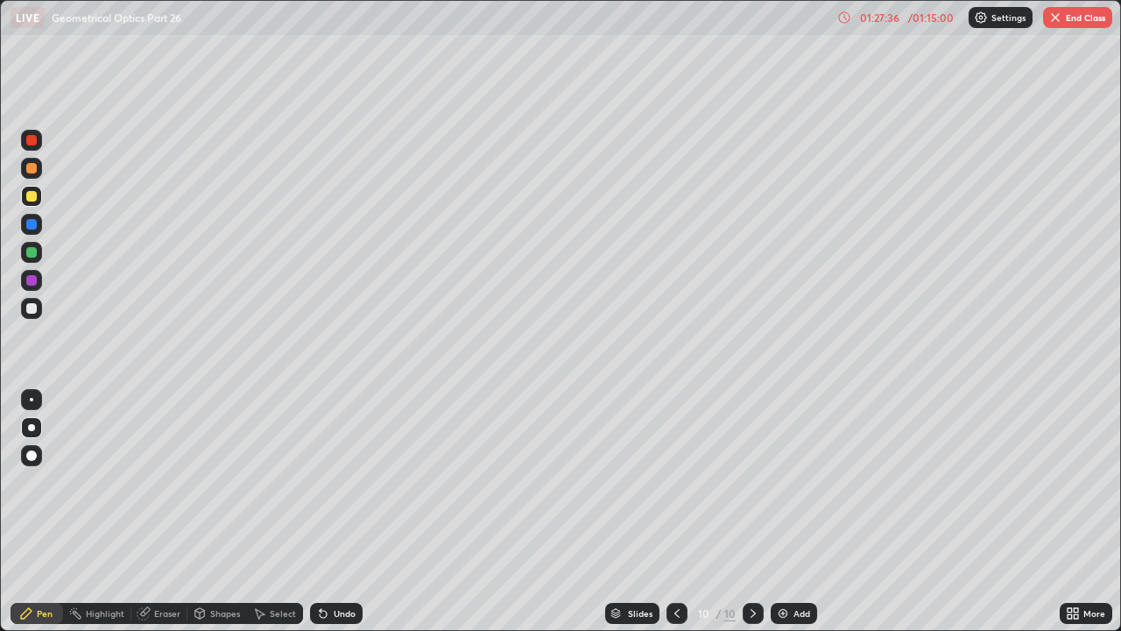
click at [1069, 18] on button "End Class" at bounding box center [1077, 17] width 69 height 21
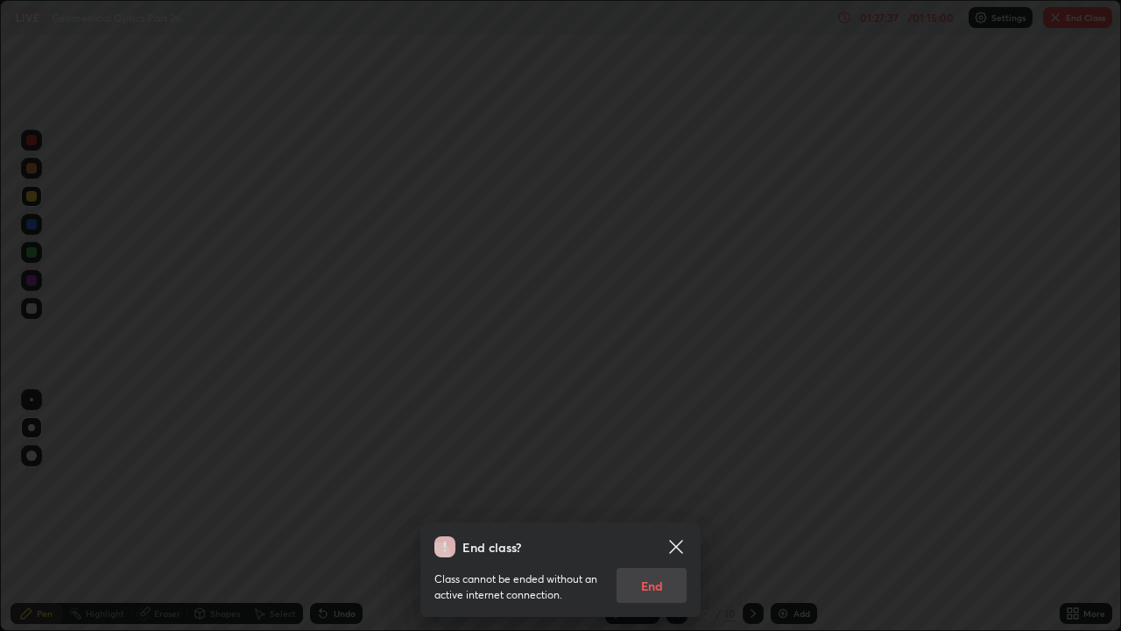
click at [651, 482] on div "Class cannot be ended without an active internet connection. End" at bounding box center [560, 580] width 252 height 46
click at [653, 482] on div "Class cannot be ended without an active internet connection. End" at bounding box center [560, 580] width 252 height 46
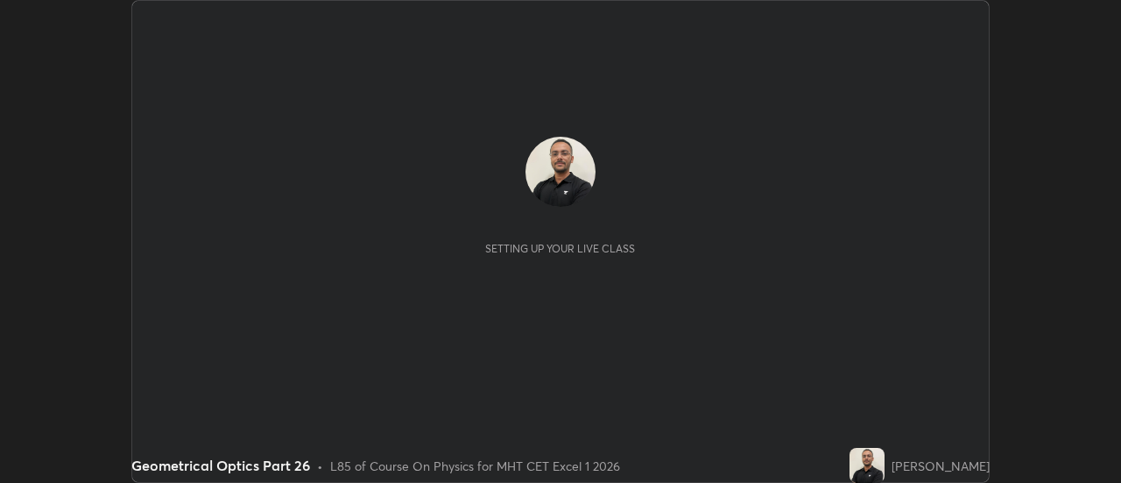
scroll to position [483, 1121]
